Goal: Transaction & Acquisition: Purchase product/service

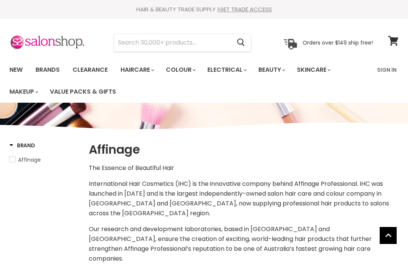
select select "manual"
click at [150, 42] on input "Search" at bounding box center [172, 42] width 117 height 17
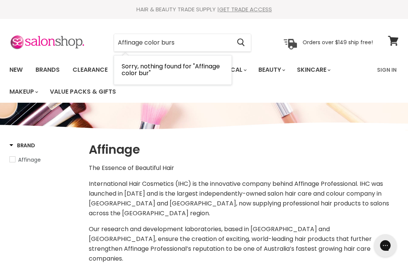
type input "Affinage color burst"
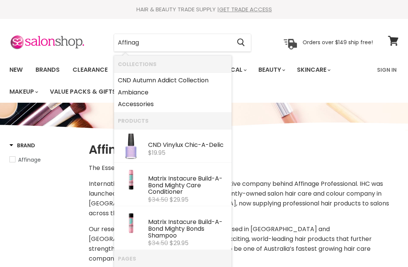
select select "manual"
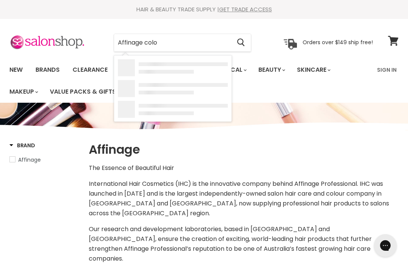
type input "Affinage color"
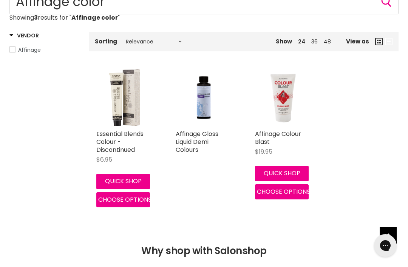
scroll to position [125, 0]
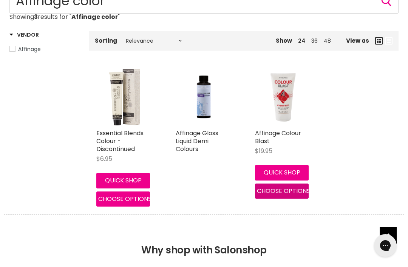
click at [286, 196] on button "Choose options" at bounding box center [282, 191] width 54 height 15
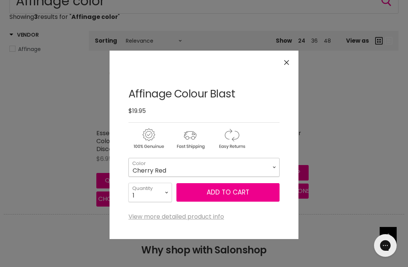
click at [273, 173] on select "Cherry Red Royal Blue Star Bright Yellow Phantom Purple Flamingo Pink" at bounding box center [204, 167] width 151 height 19
select select "Phantom Purple"
click at [263, 200] on button "Add to cart" at bounding box center [228, 192] width 103 height 19
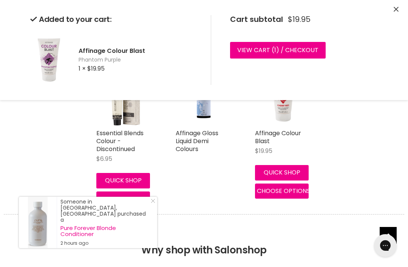
click at [305, 191] on span "Choose options" at bounding box center [283, 191] width 53 height 9
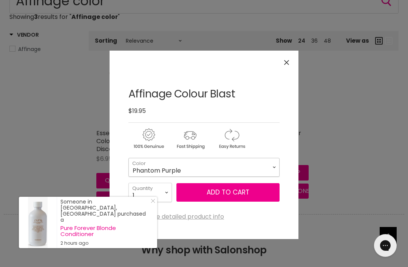
click at [276, 168] on select "Cherry Red Royal Blue Star Bright Yellow Phantom Purple Flamingo Pink" at bounding box center [204, 167] width 151 height 19
select select "Flamingo Pink"
click at [270, 195] on button "Add to cart" at bounding box center [228, 192] width 103 height 19
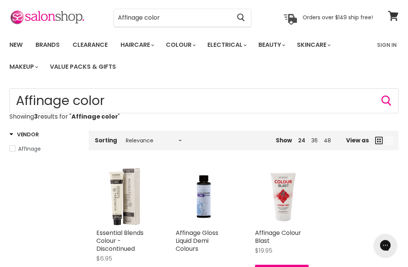
scroll to position [25, 0]
click at [212, 204] on img "Main content" at bounding box center [204, 197] width 57 height 57
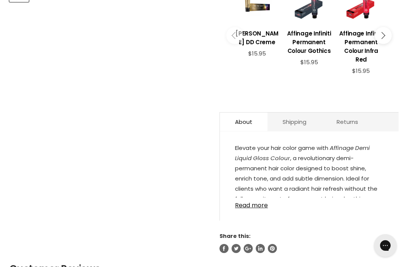
scroll to position [339, 0]
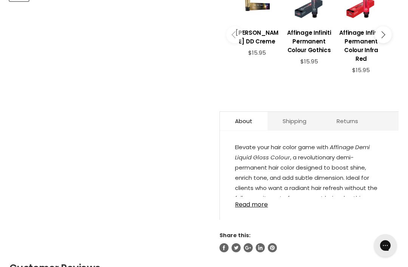
click at [268, 207] on link "Read more" at bounding box center [309, 202] width 149 height 11
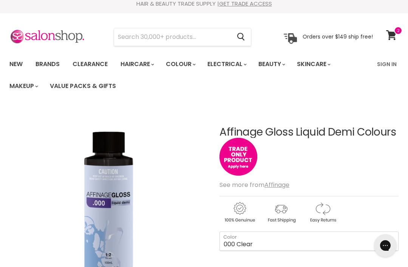
scroll to position [0, 0]
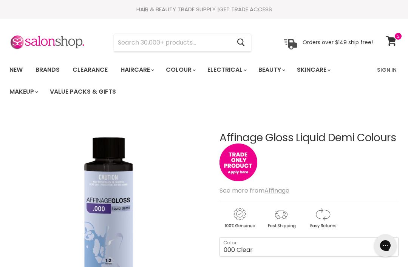
click at [393, 37] on icon at bounding box center [391, 41] width 10 height 10
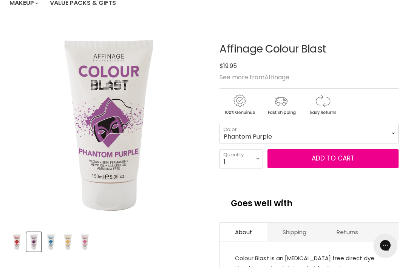
scroll to position [89, 0]
click at [388, 131] on select "Cherry Red Royal Blue Star Bright Yellow Phantom Purple Flamingo Pink" at bounding box center [309, 133] width 179 height 19
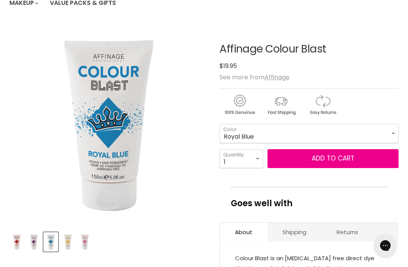
click at [325, 156] on button "Add to cart" at bounding box center [333, 158] width 131 height 19
click at [329, 157] on button "Add to cart" at bounding box center [333, 158] width 131 height 19
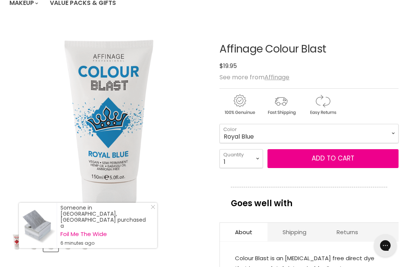
click at [392, 127] on select "Cherry Red Royal Blue Star Bright Yellow Phantom Purple Flamingo Pink" at bounding box center [309, 133] width 179 height 19
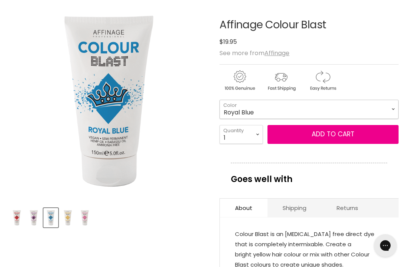
click at [389, 107] on select "Cherry Red Royal Blue Star Bright Yellow Phantom Purple Flamingo Pink" at bounding box center [309, 109] width 179 height 19
select select "Cherry Red"
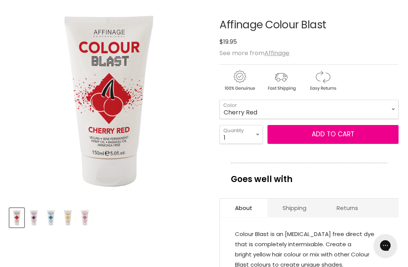
click at [348, 130] on button "Add to cart" at bounding box center [333, 134] width 131 height 19
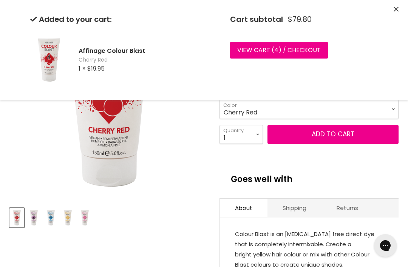
click at [396, 6] on button "Close" at bounding box center [396, 10] width 5 height 8
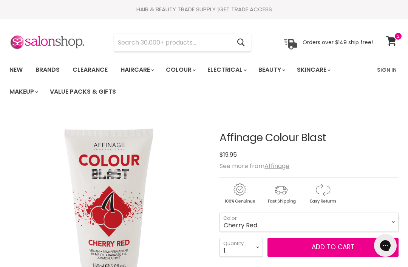
click at [392, 40] on icon at bounding box center [391, 41] width 10 height 10
